Goal: Information Seeking & Learning: Find specific fact

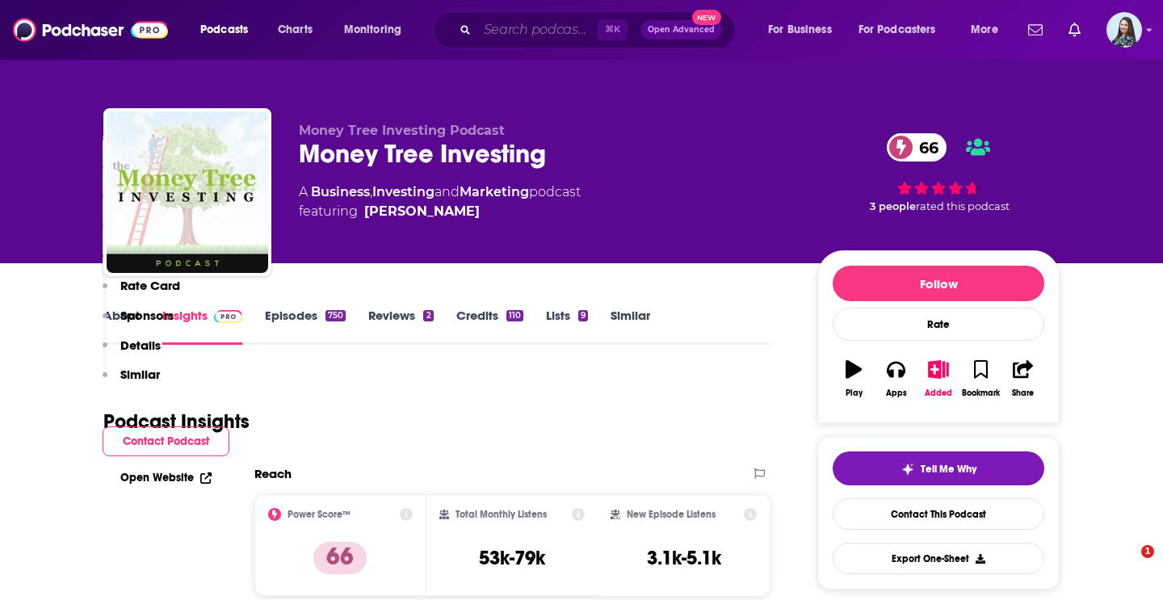
scroll to position [1740, 0]
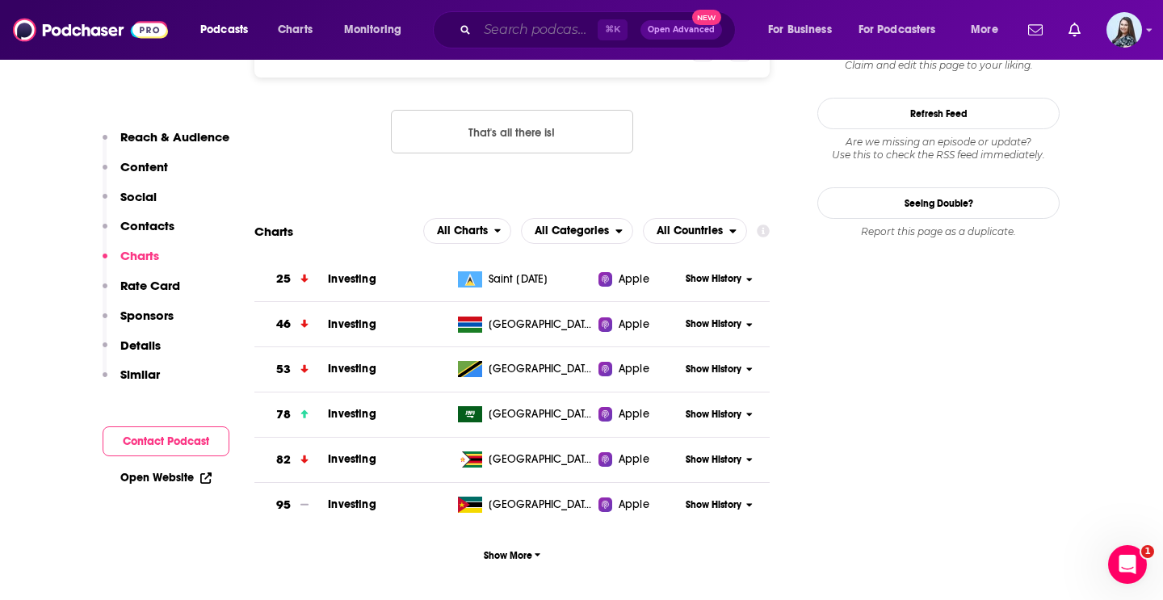
click at [502, 34] on input "Search podcasts, credits, & more..." at bounding box center [537, 30] width 120 height 26
paste input "Shed Talk with [PERSON_NAME]."
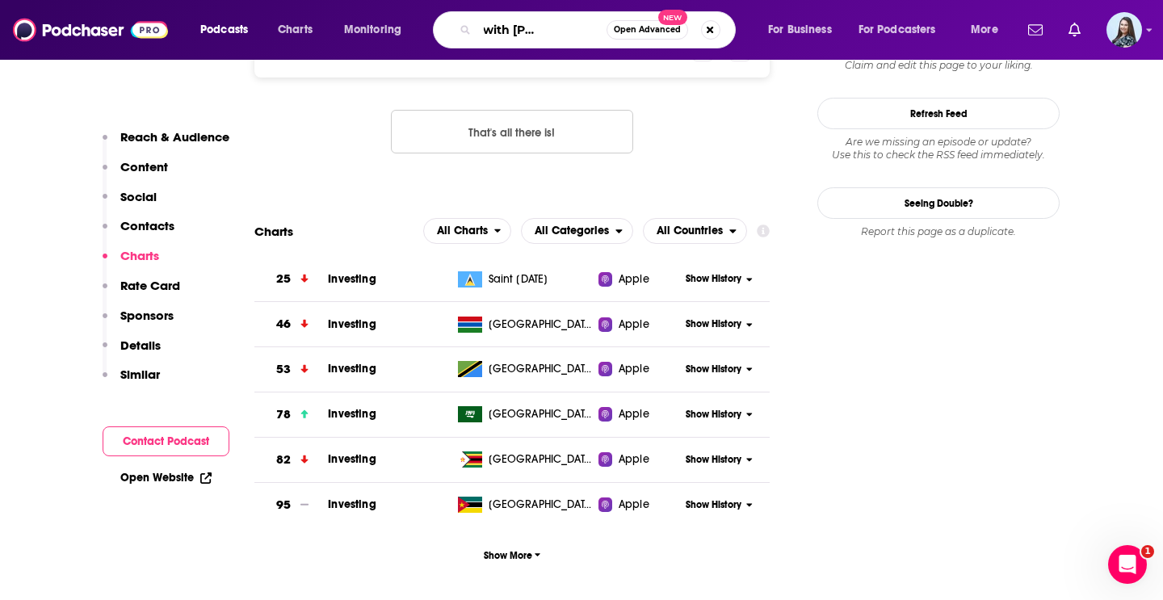
type input "Shed Talk with [PERSON_NAME]"
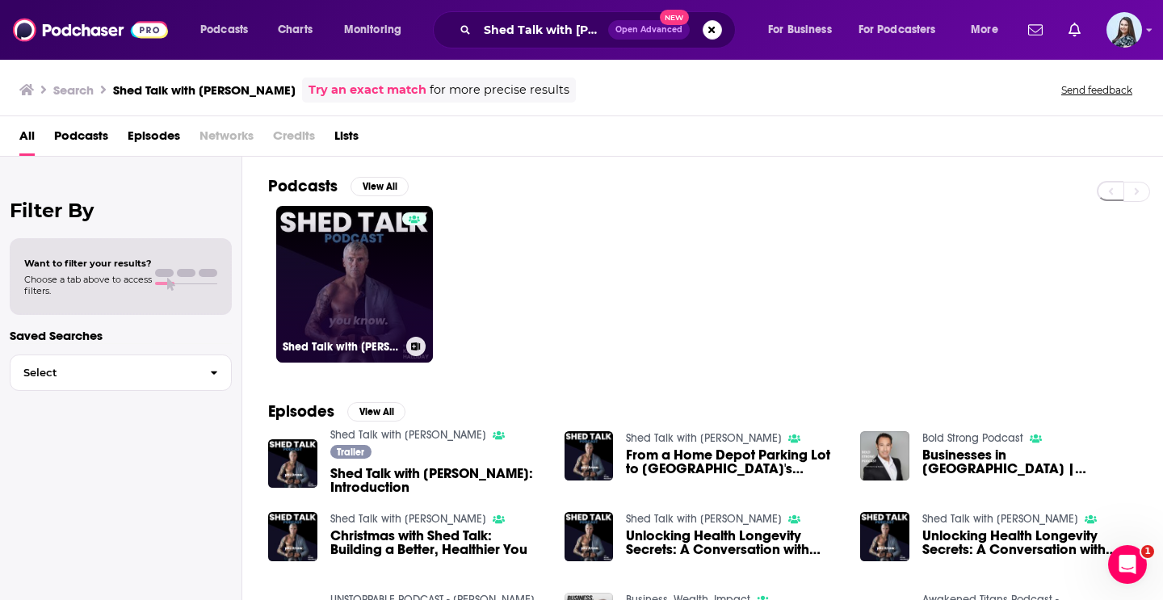
click at [394, 266] on link "Shed Talk with [PERSON_NAME]" at bounding box center [354, 284] width 157 height 157
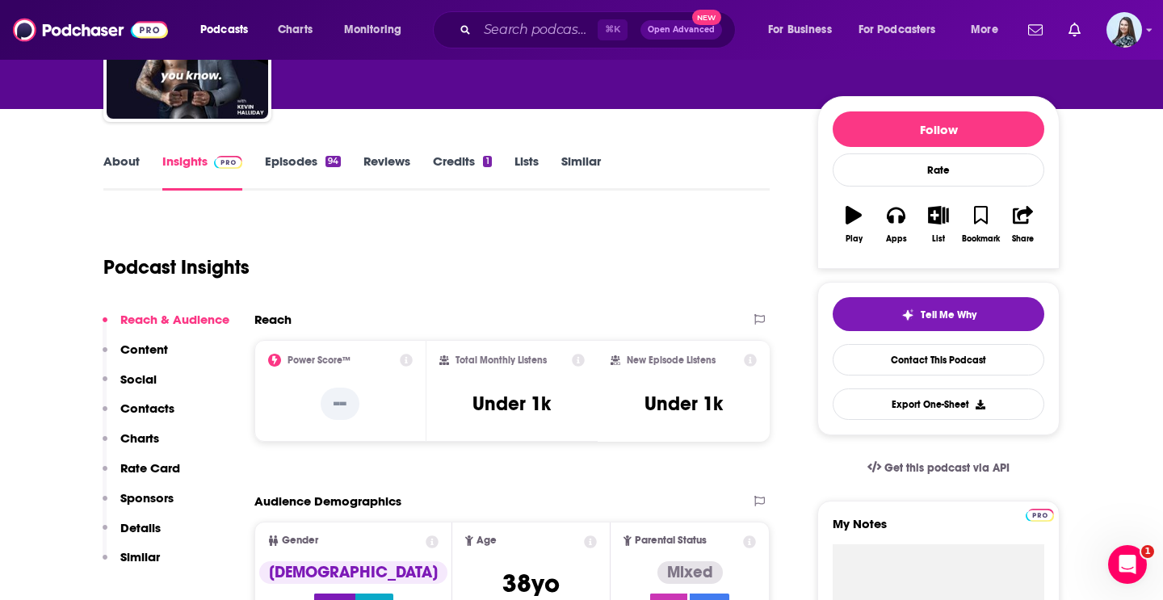
scroll to position [164, 0]
